Goal: Book appointment/travel/reservation

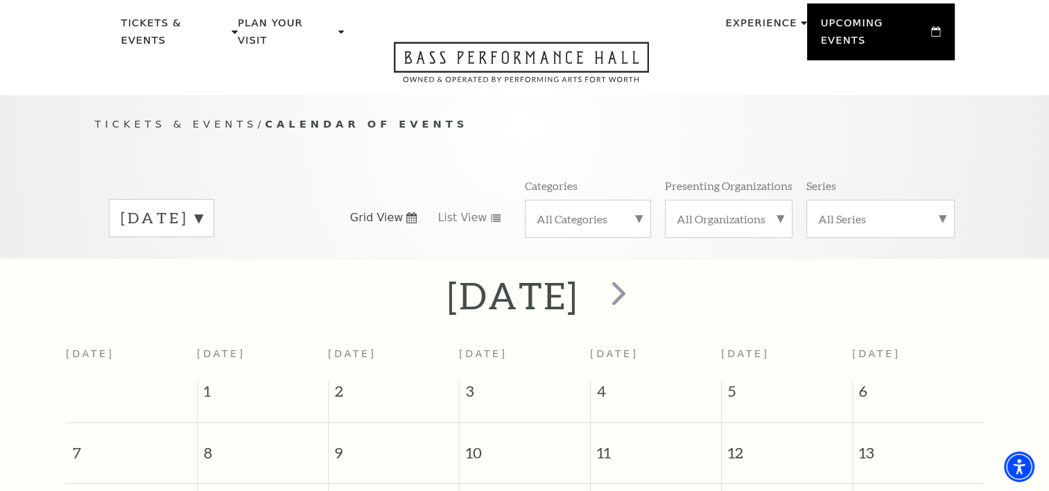
scroll to position [46, 0]
click at [639, 283] on span "next" at bounding box center [619, 292] width 40 height 40
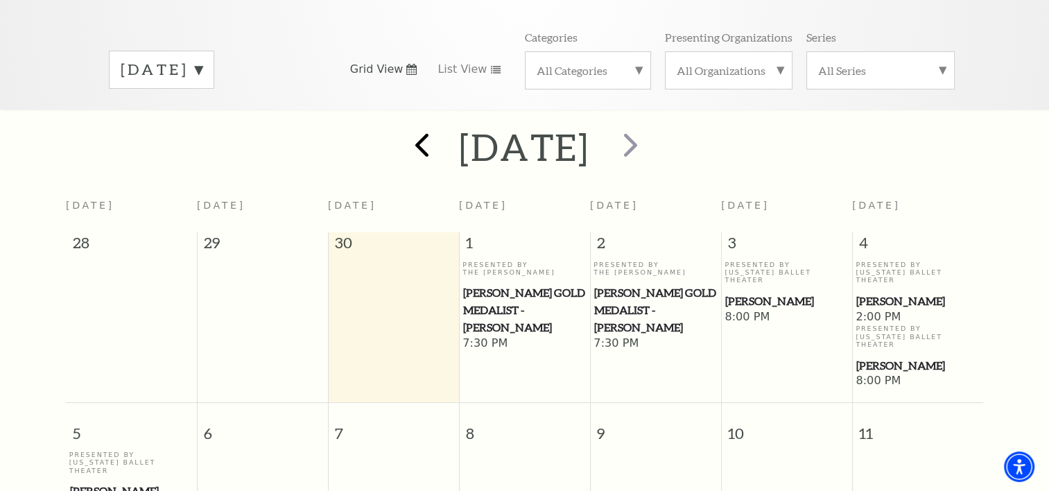
scroll to position [192, 0]
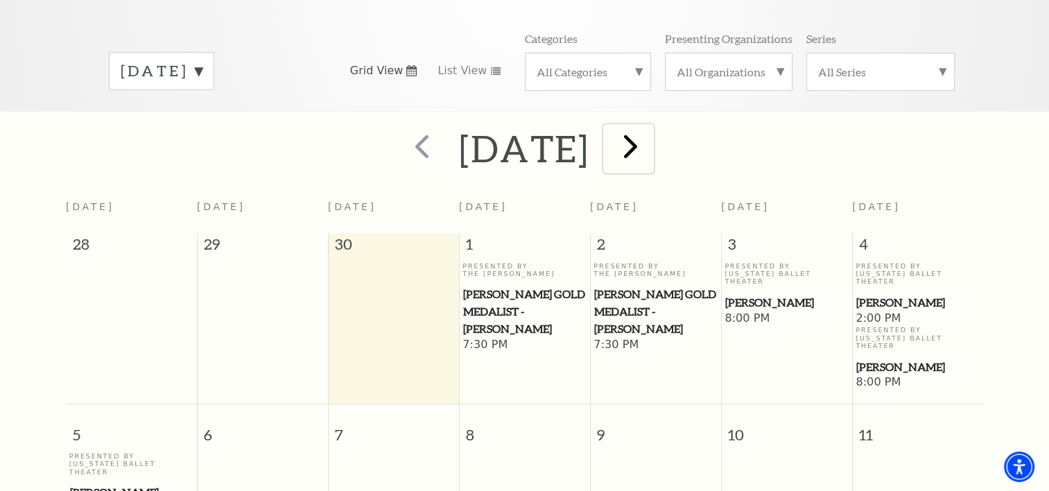
click at [650, 134] on span "next" at bounding box center [631, 146] width 40 height 40
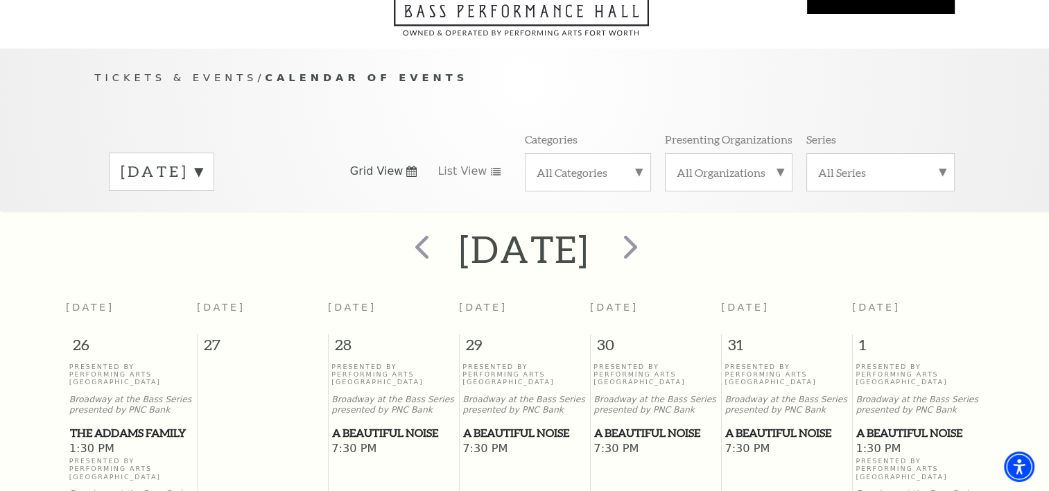
scroll to position [0, 0]
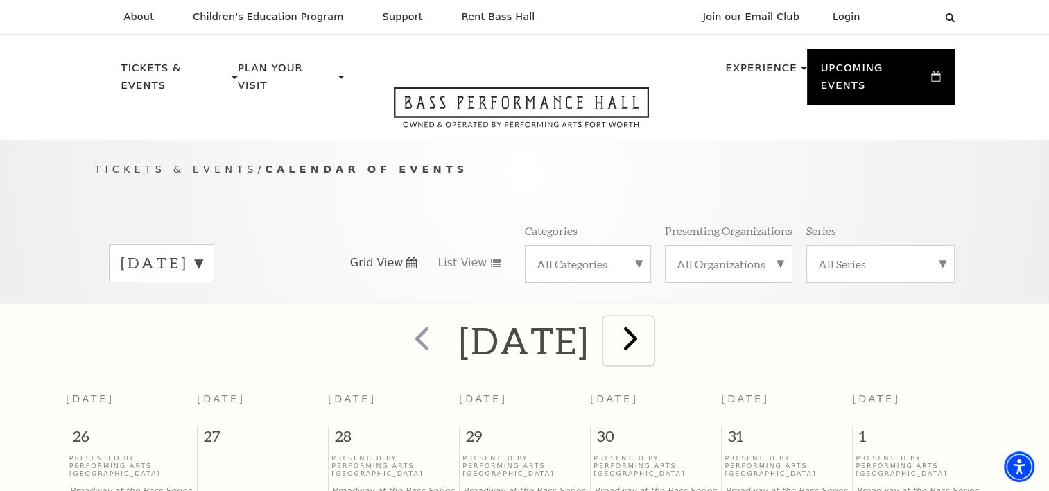
click at [650, 336] on span "next" at bounding box center [631, 338] width 40 height 40
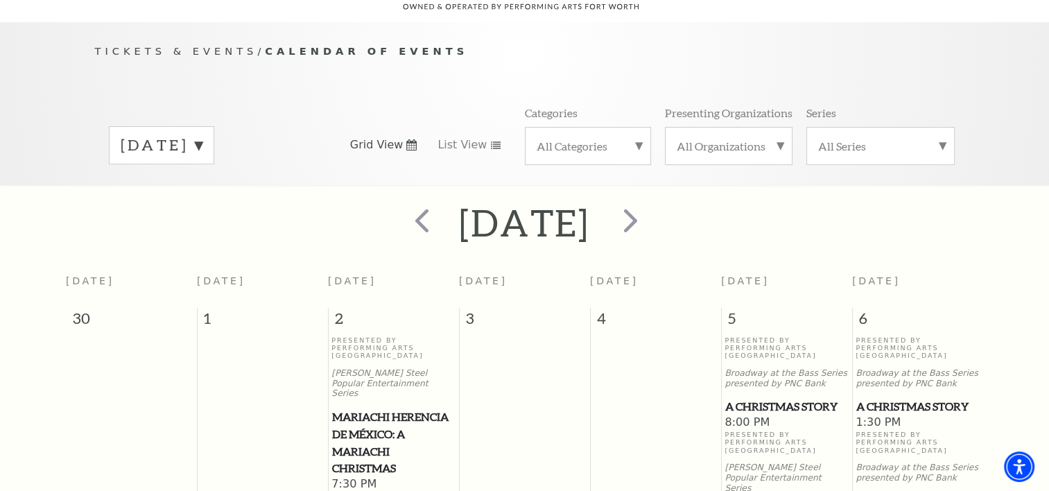
scroll to position [115, 0]
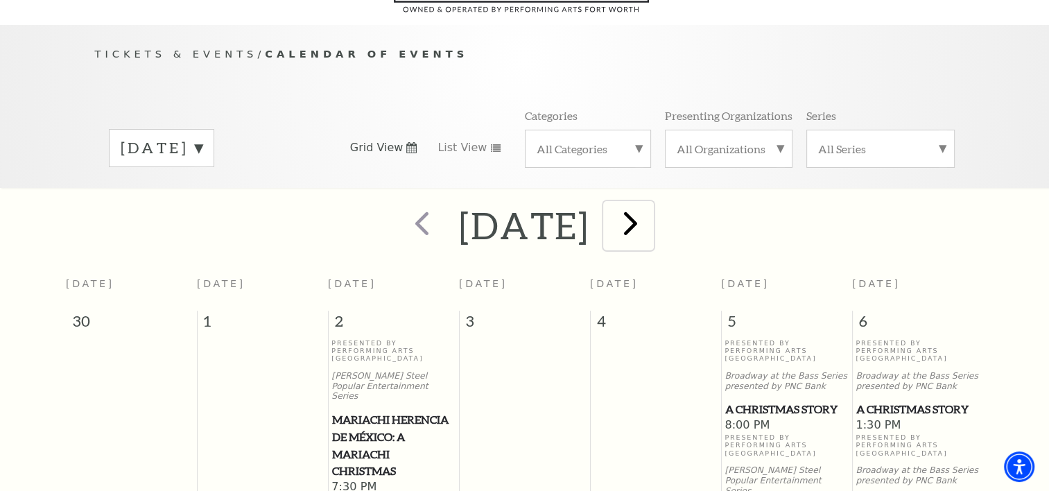
click at [650, 214] on span "next" at bounding box center [631, 223] width 40 height 40
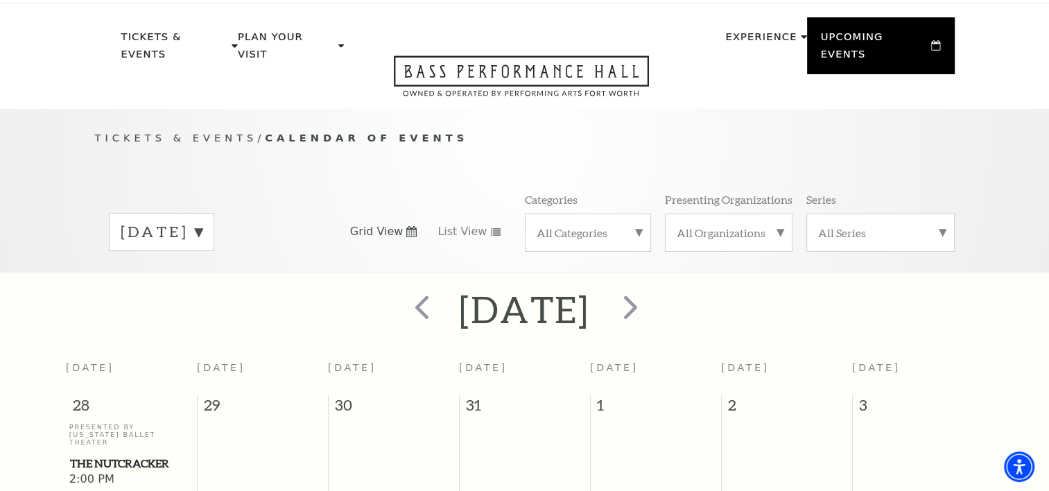
scroll to position [0, 0]
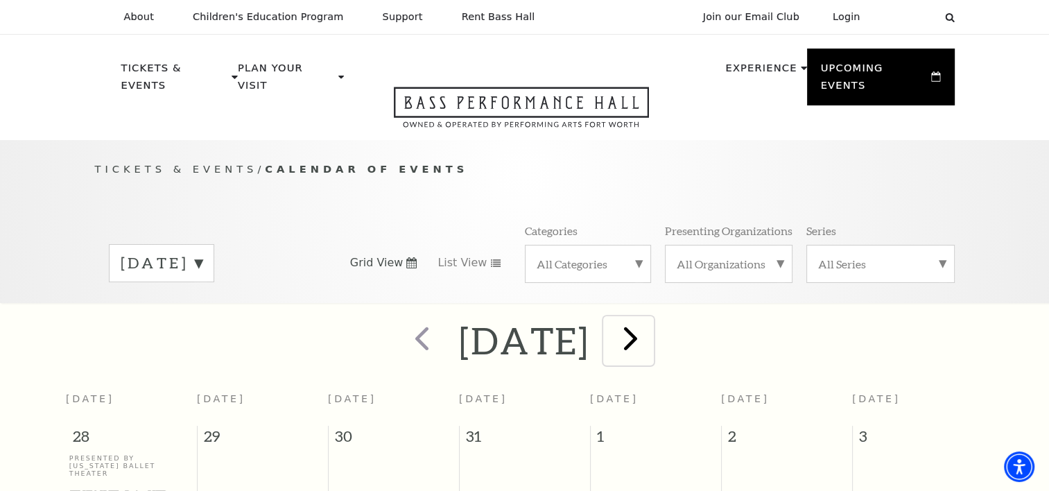
click at [650, 326] on span "next" at bounding box center [631, 338] width 40 height 40
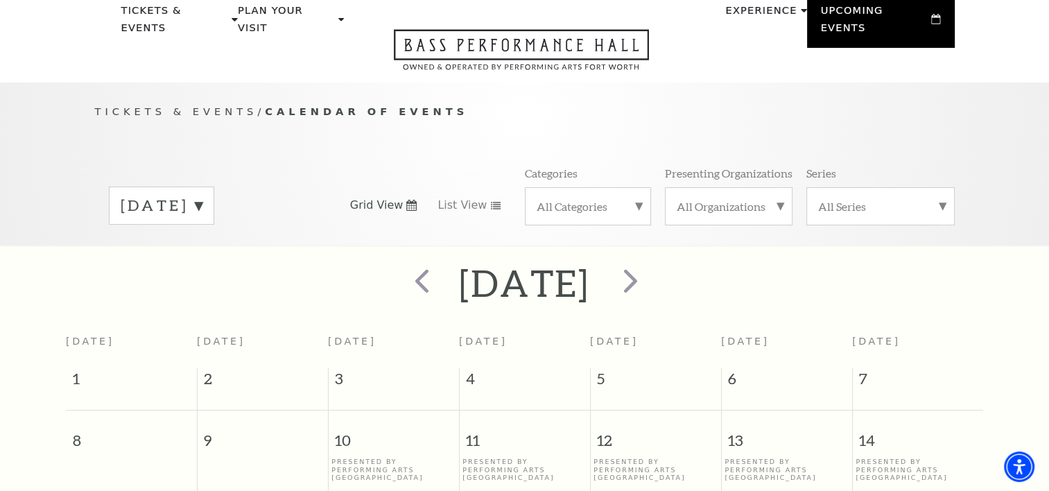
scroll to position [23, 0]
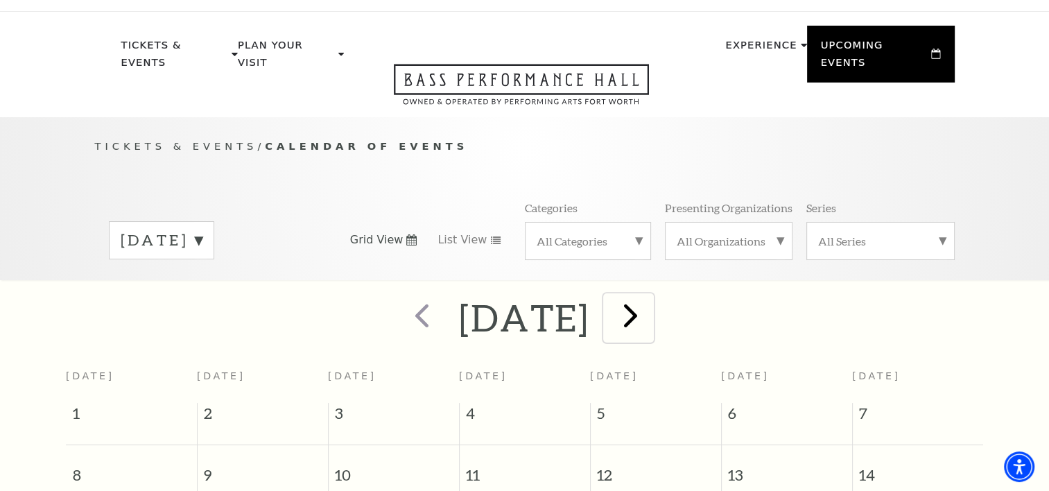
click at [650, 308] on span "next" at bounding box center [631, 315] width 40 height 40
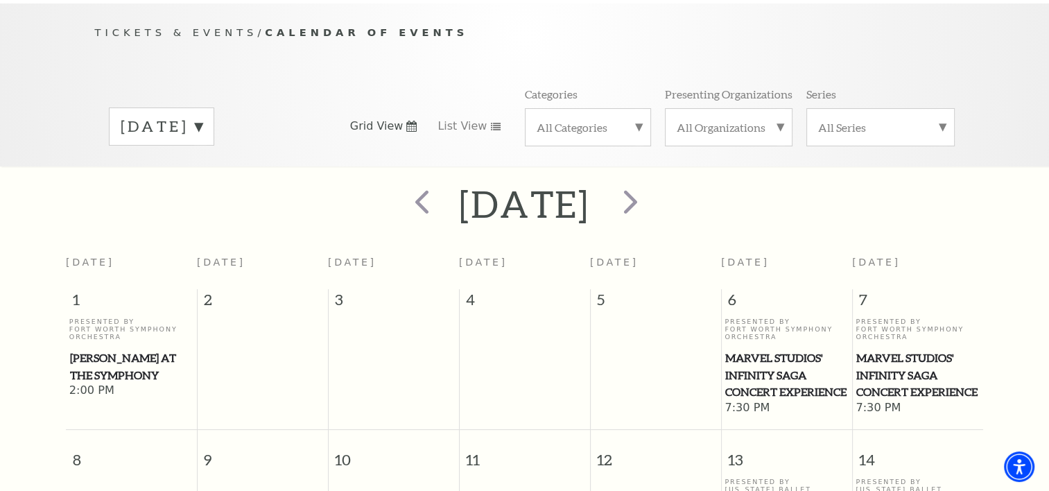
scroll to position [126, 0]
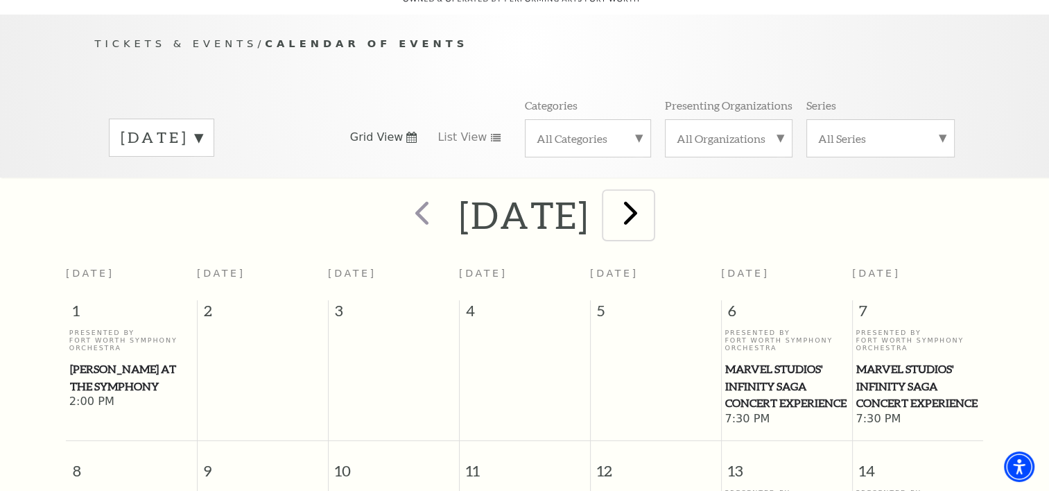
click at [650, 200] on span "next" at bounding box center [631, 213] width 40 height 40
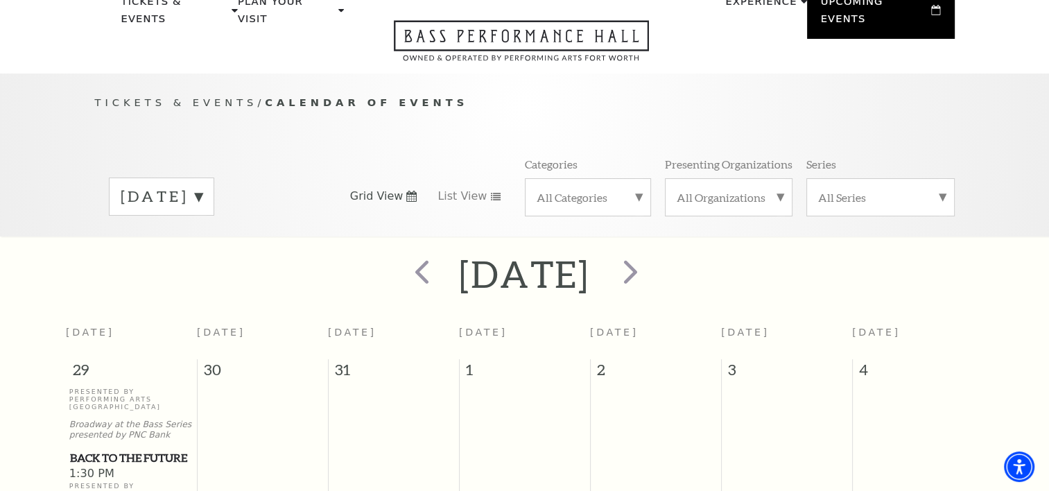
scroll to position [0, 0]
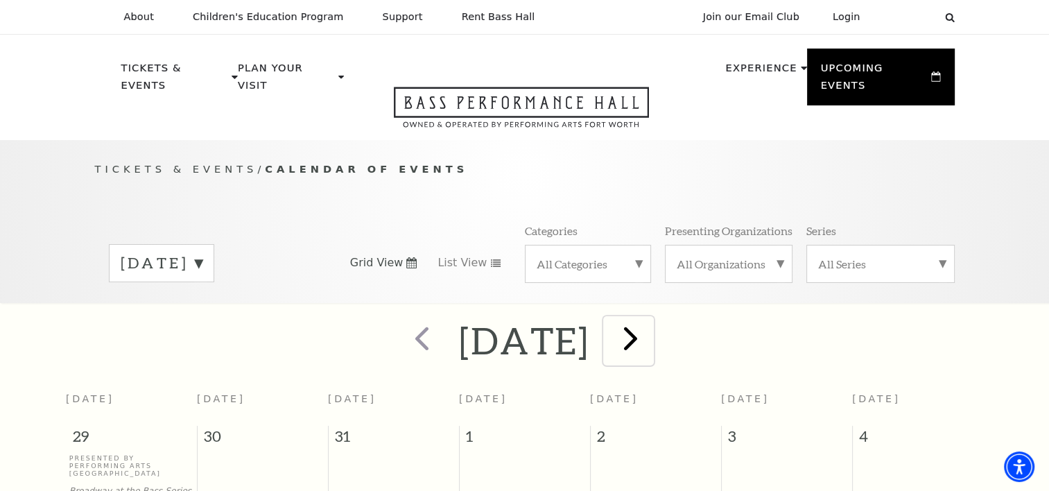
click at [650, 323] on span "next" at bounding box center [631, 338] width 40 height 40
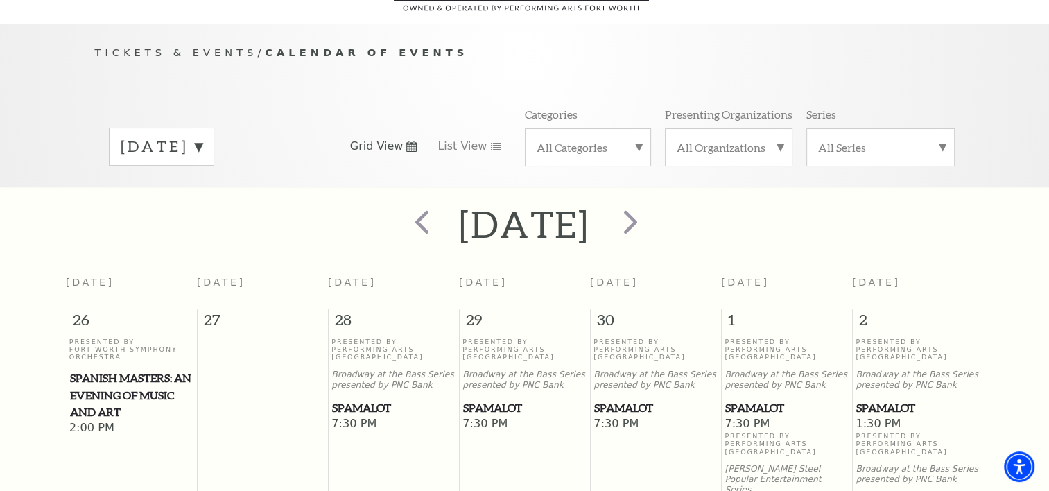
scroll to position [97, 0]
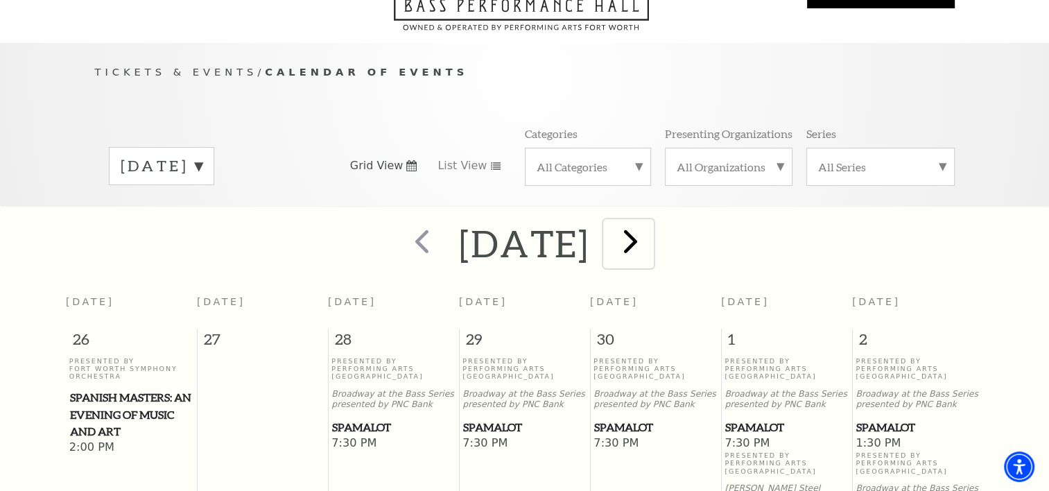
click at [646, 238] on span "next" at bounding box center [631, 241] width 40 height 40
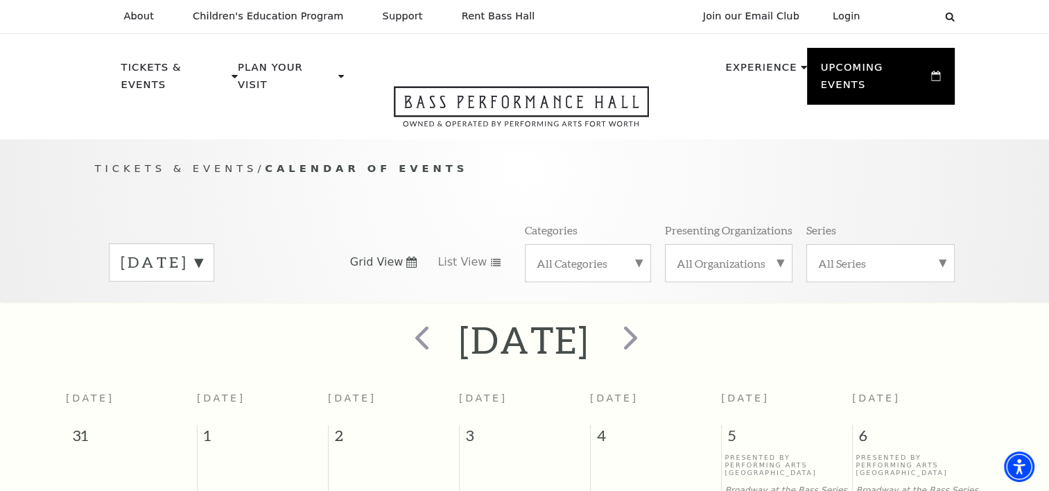
scroll to position [0, 0]
click at [650, 324] on span "next" at bounding box center [631, 338] width 40 height 40
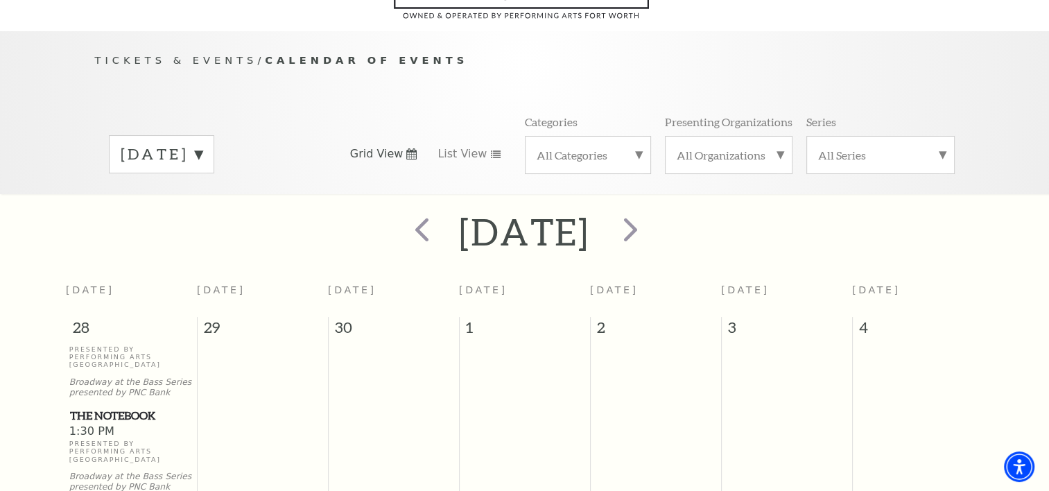
scroll to position [109, 0]
click at [646, 224] on span "next" at bounding box center [631, 229] width 40 height 40
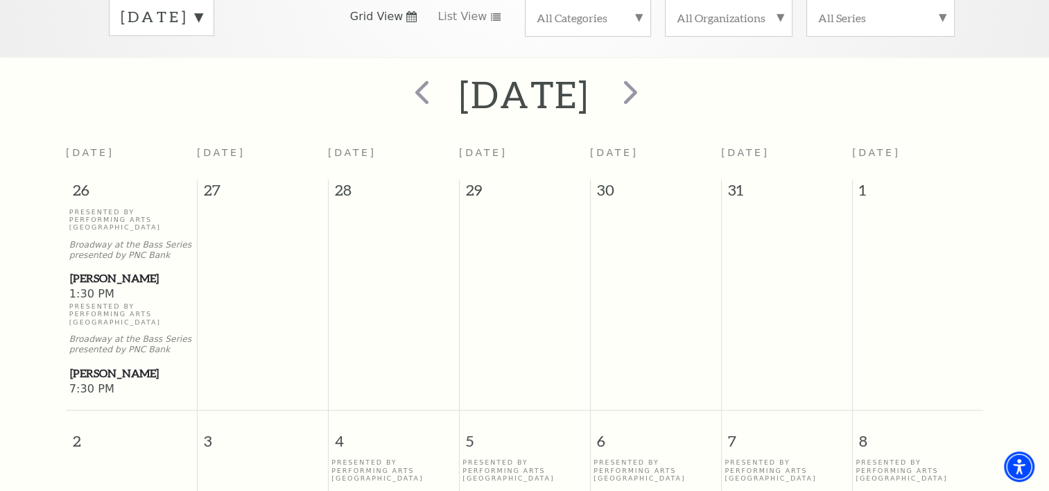
scroll to position [202, 0]
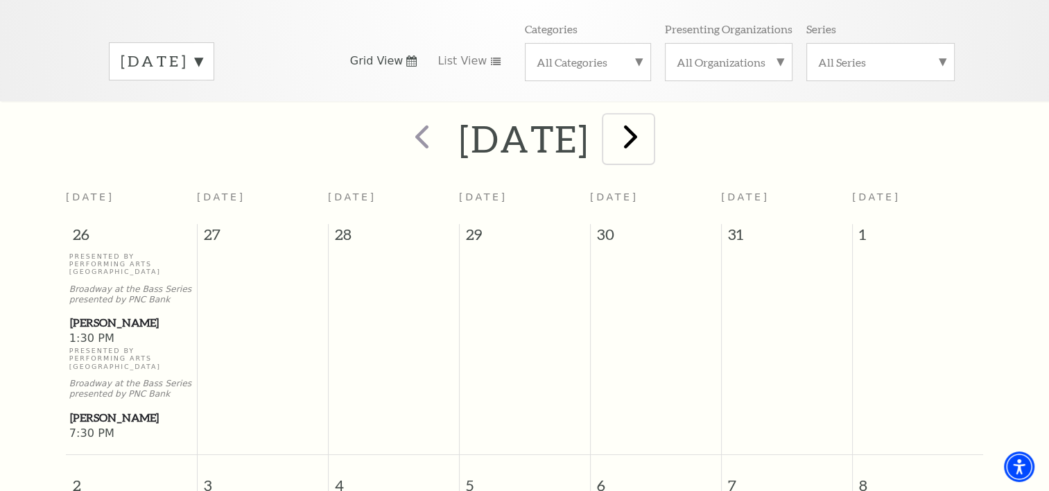
click at [650, 123] on span "next" at bounding box center [631, 136] width 40 height 40
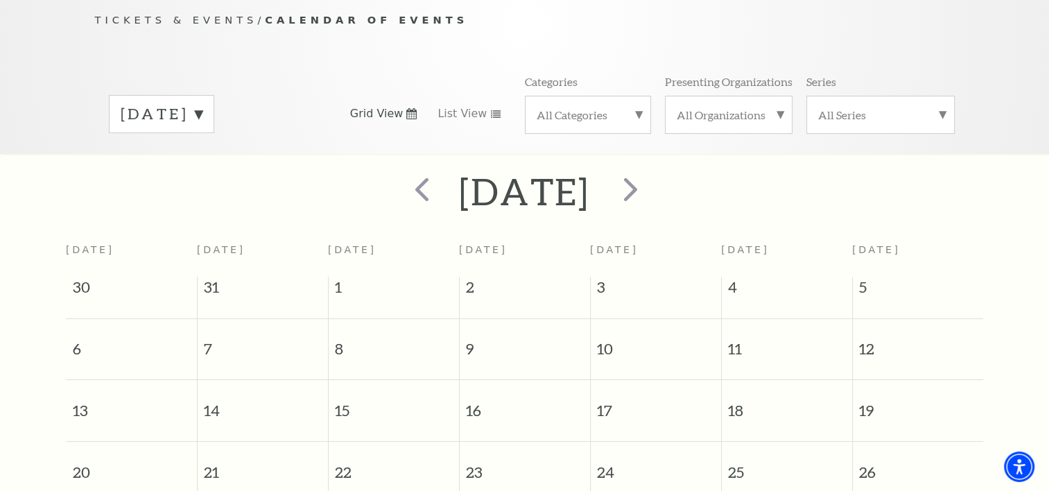
scroll to position [107, 0]
